Goal: Navigation & Orientation: Find specific page/section

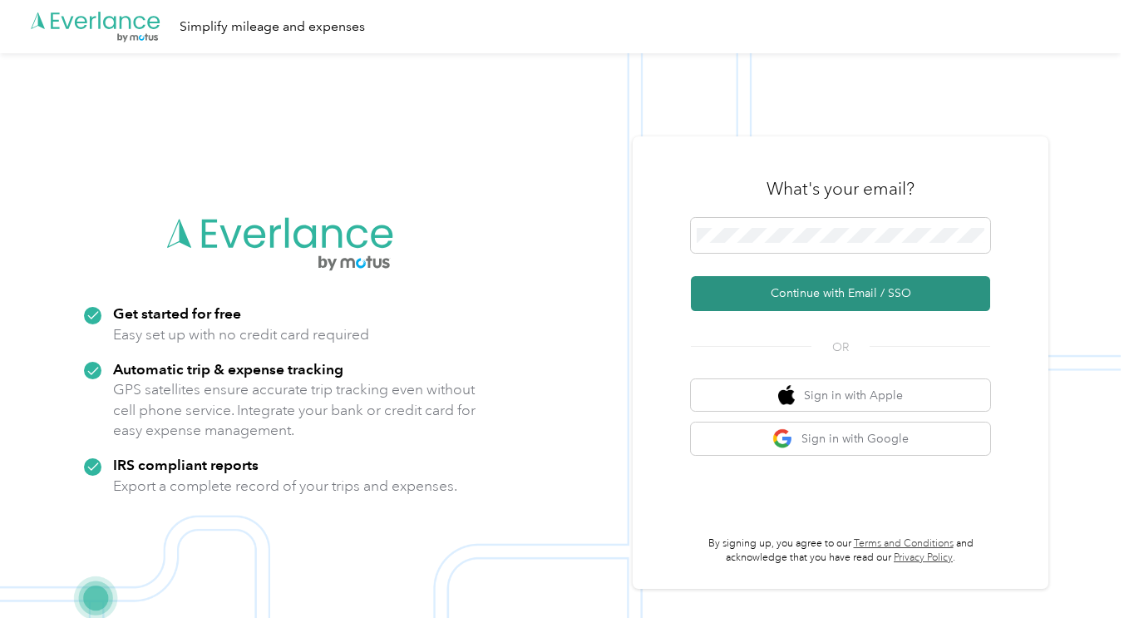
click at [822, 293] on button "Continue with Email / SSO" at bounding box center [840, 293] width 299 height 35
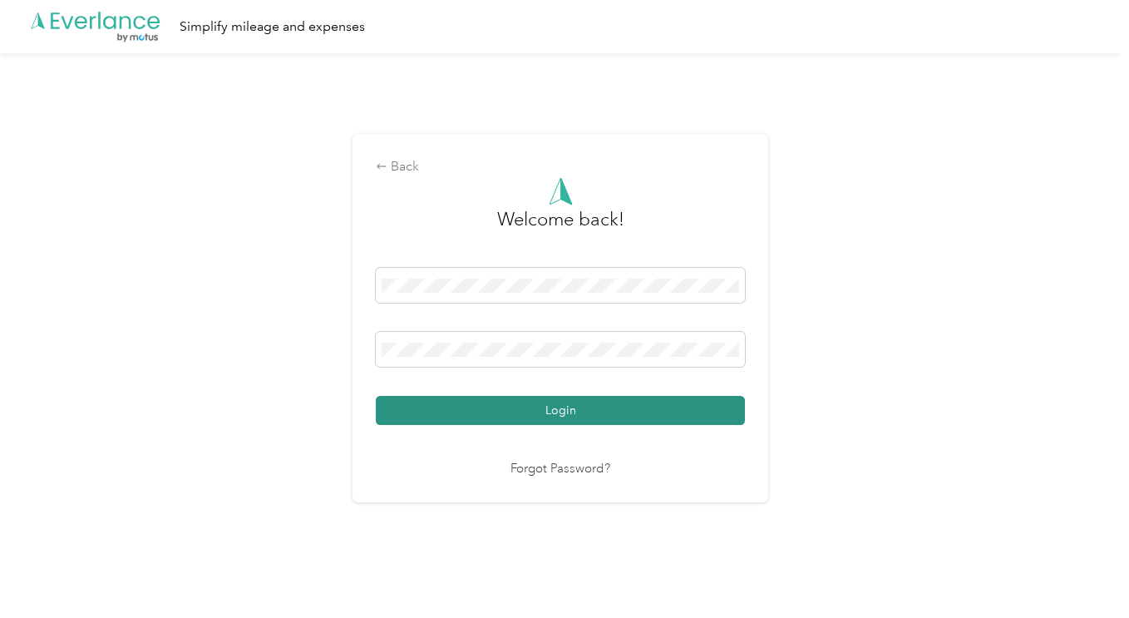
click at [564, 412] on button "Login" at bounding box center [560, 410] width 369 height 29
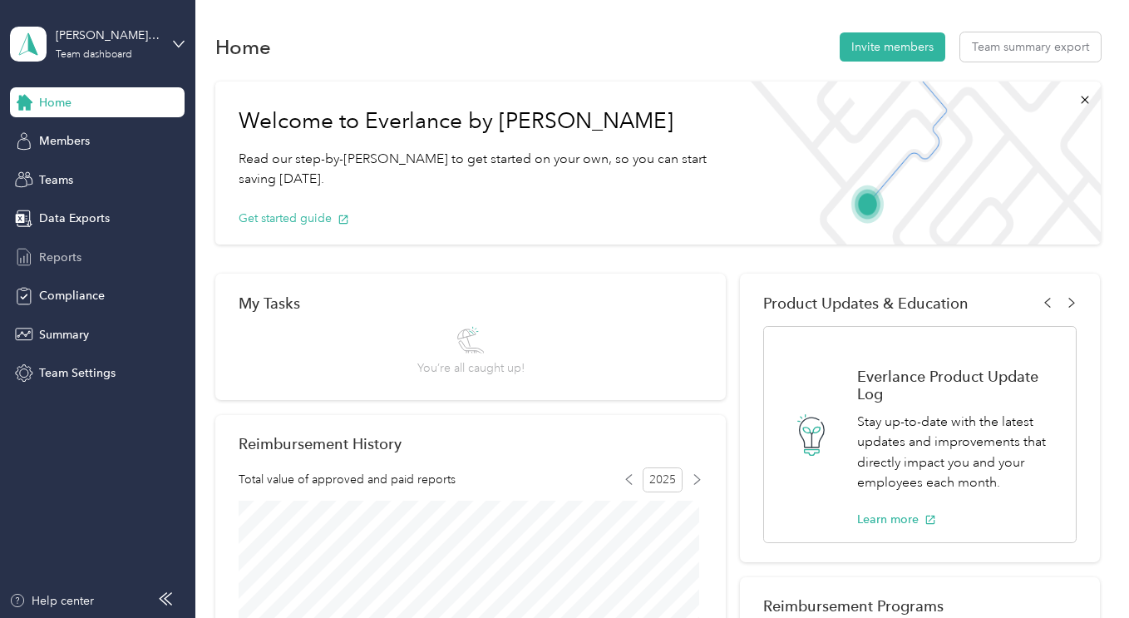
click at [65, 254] on span "Reports" at bounding box center [60, 257] width 42 height 17
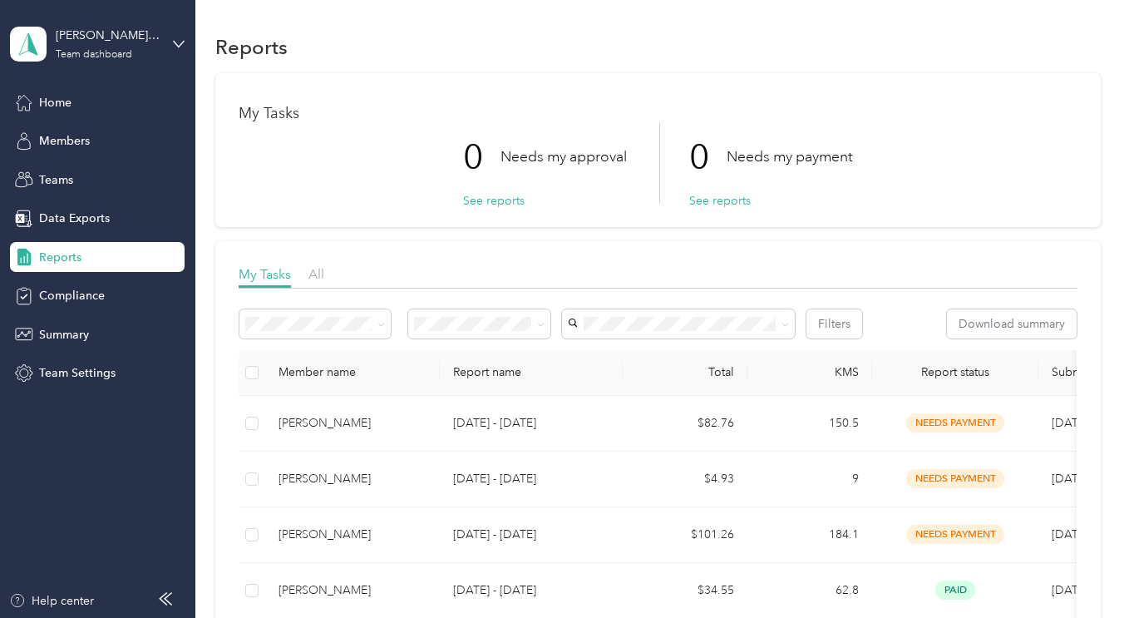
scroll to position [277, 0]
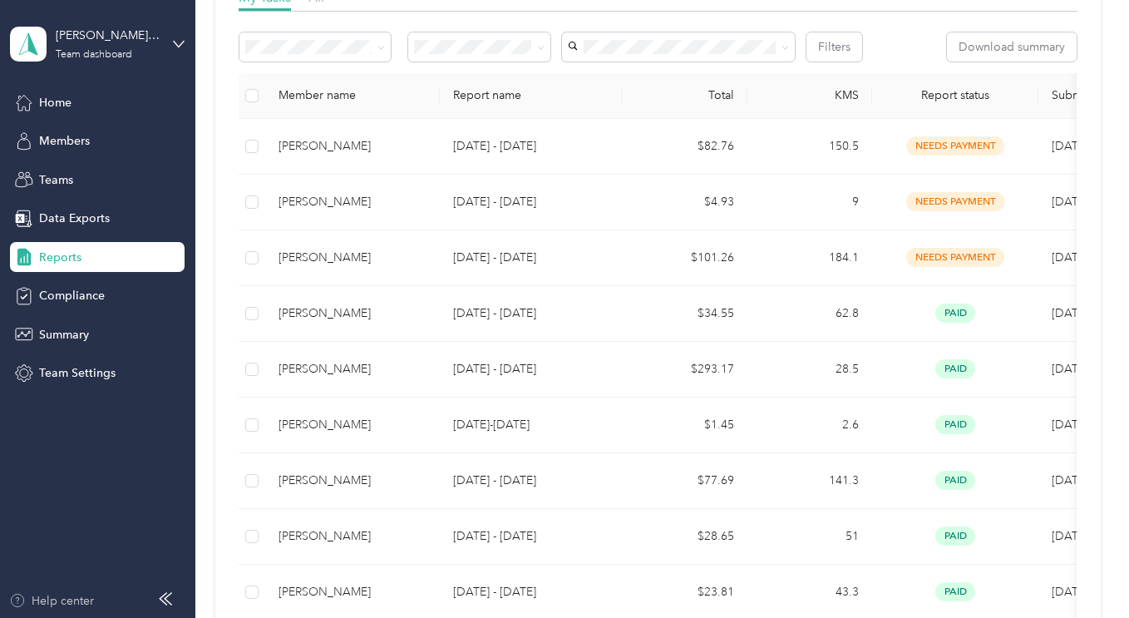
click at [37, 601] on div "Help center" at bounding box center [51, 600] width 85 height 17
click at [56, 106] on span "Home" at bounding box center [55, 102] width 32 height 17
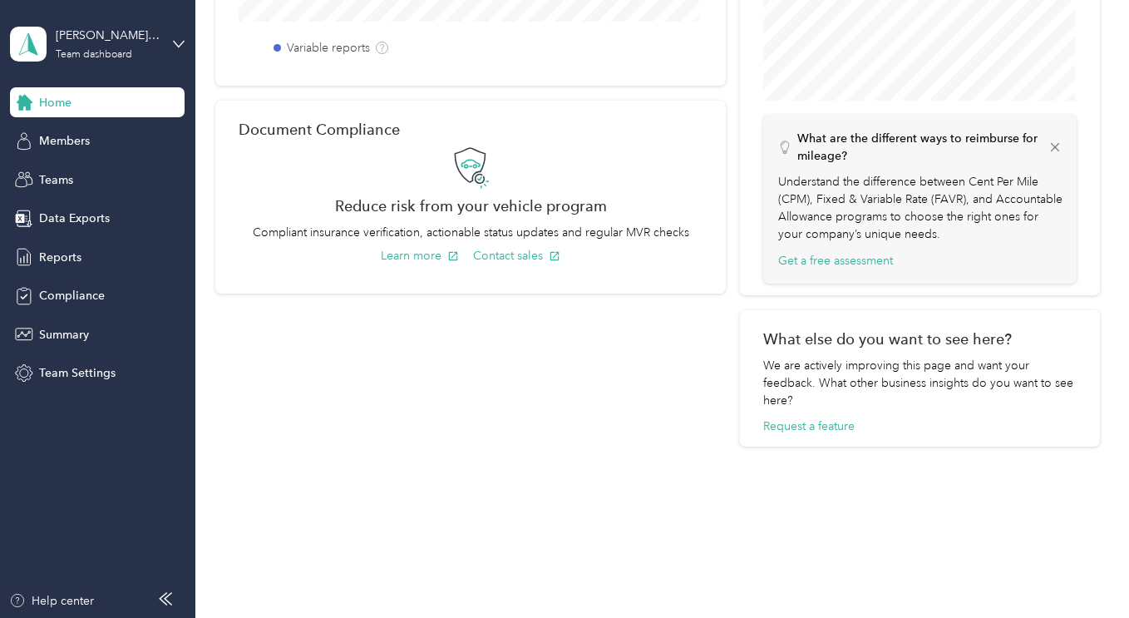
scroll to position [692, 0]
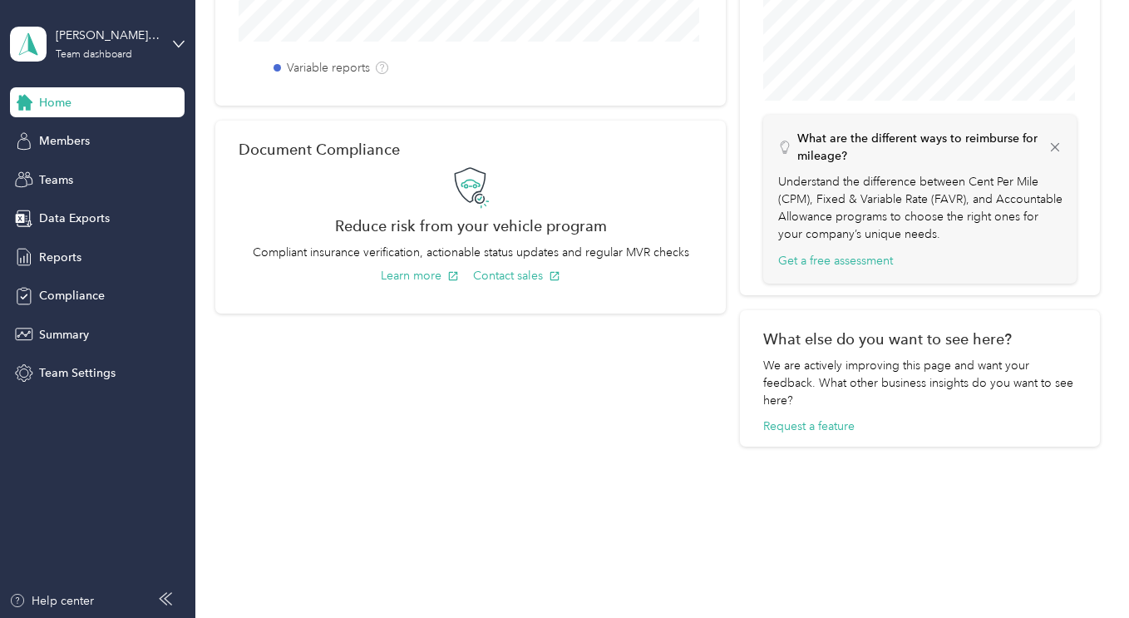
click at [165, 600] on icon at bounding box center [165, 598] width 13 height 13
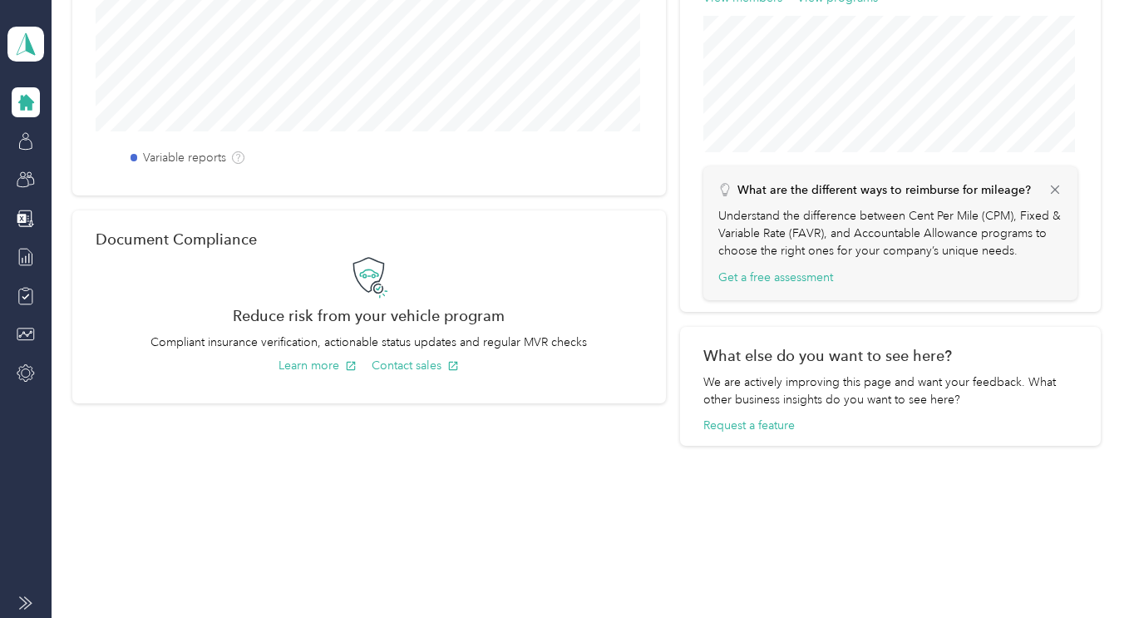
scroll to position [601, 0]
click at [27, 607] on icon at bounding box center [28, 603] width 7 height 12
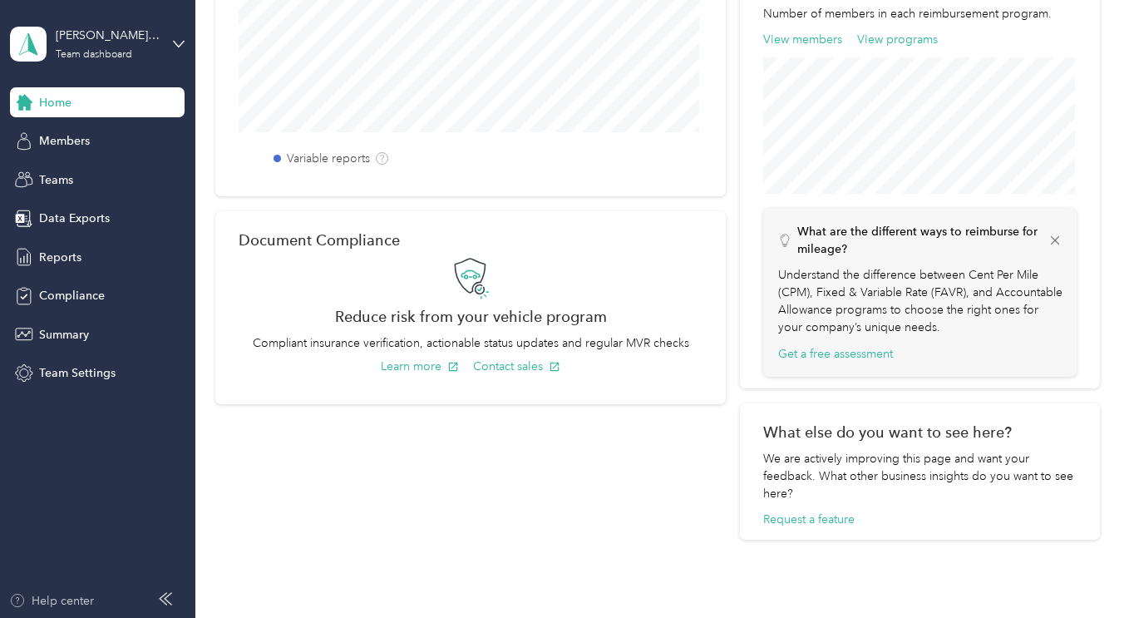
click at [29, 597] on div "Help center" at bounding box center [51, 600] width 85 height 17
drag, startPoint x: 543, startPoint y: 428, endPoint x: 515, endPoint y: 397, distance: 41.8
click at [543, 426] on div "My Tasks You’re all caught up! Reimbursement History Total value of approved an…" at bounding box center [470, 105] width 510 height 864
click at [88, 175] on div "Teams" at bounding box center [97, 180] width 175 height 30
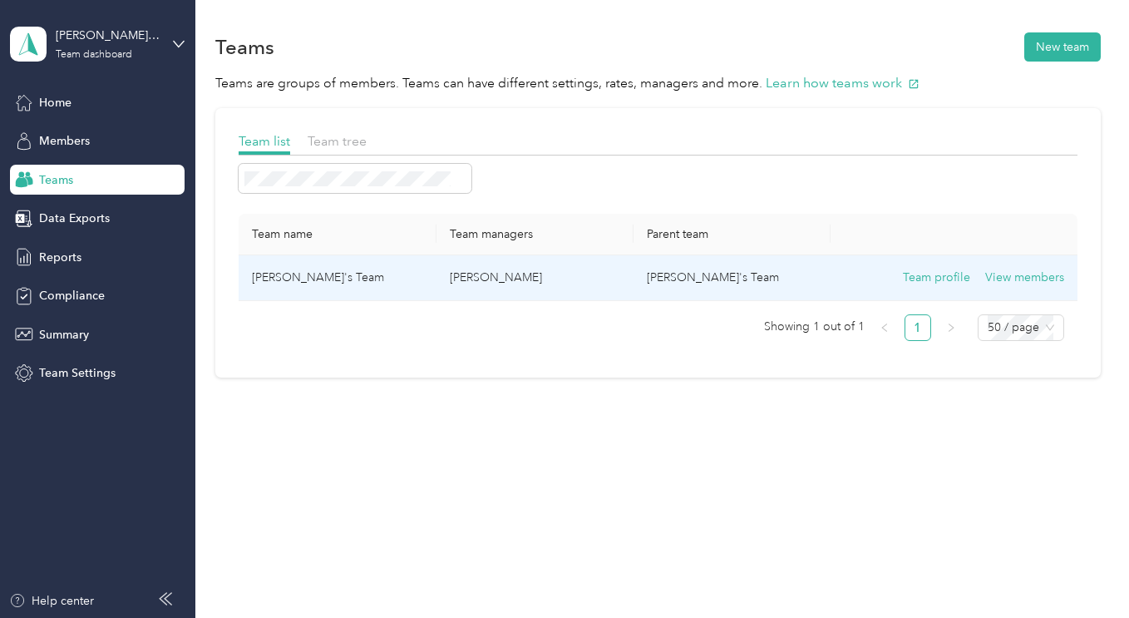
click at [470, 269] on p "[PERSON_NAME]" at bounding box center [535, 277] width 170 height 18
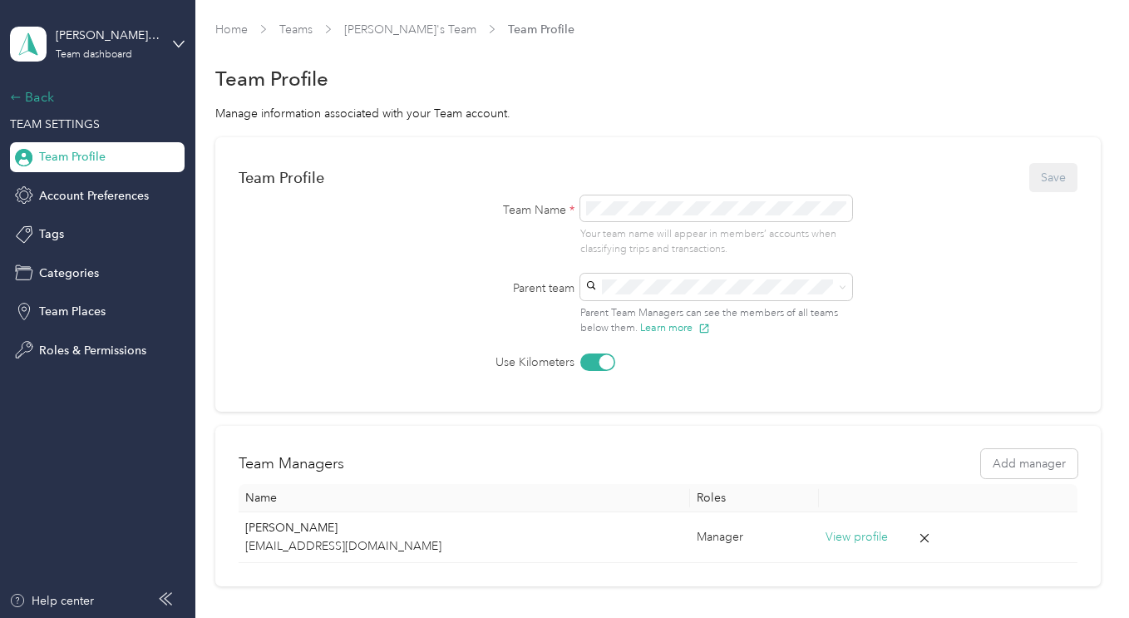
click at [27, 98] on div "Back" at bounding box center [93, 97] width 166 height 20
